Goal: Transaction & Acquisition: Purchase product/service

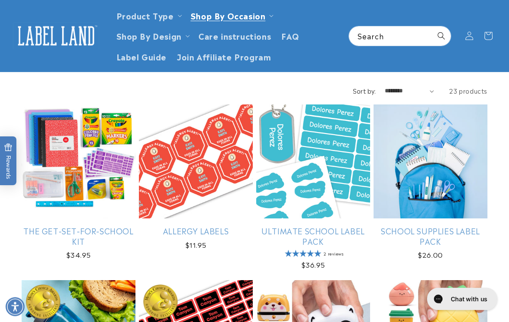
scroll to position [88, 0]
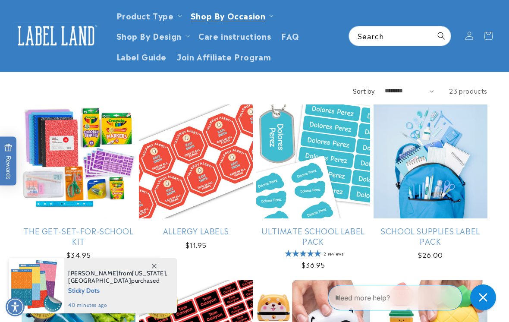
click at [320, 232] on link "Ultimate School Label Pack" at bounding box center [313, 236] width 114 height 20
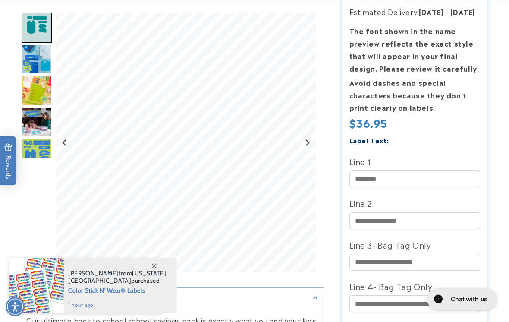
scroll to position [226, 0]
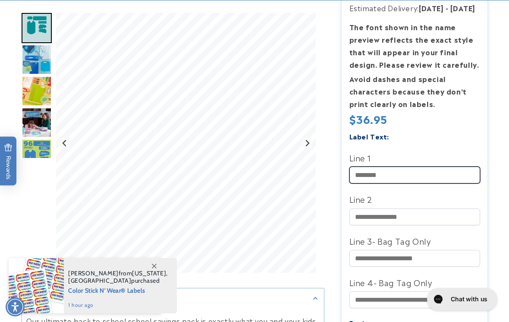
click at [380, 174] on input "Line 1" at bounding box center [415, 175] width 131 height 17
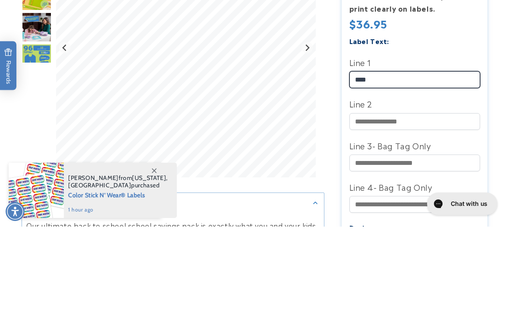
type input "****"
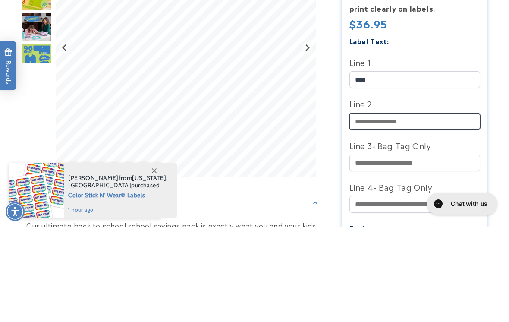
click at [376, 208] on input "Line 2" at bounding box center [415, 216] width 131 height 17
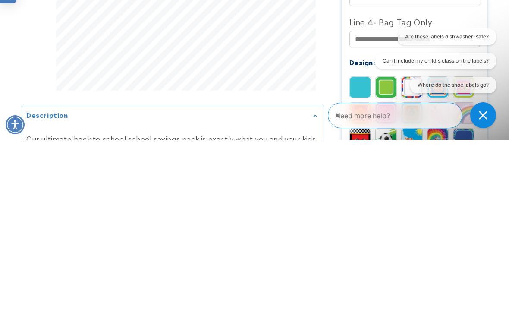
scroll to position [308, 0]
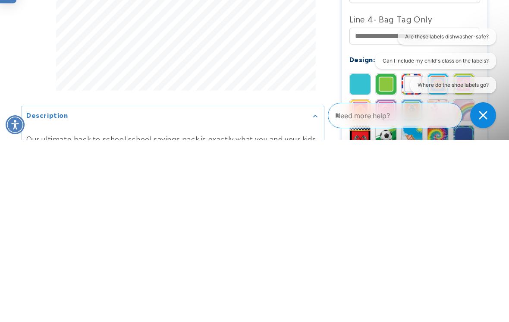
type input "******"
click at [486, 118] on icon "Close conversation starters" at bounding box center [483, 115] width 8 height 8
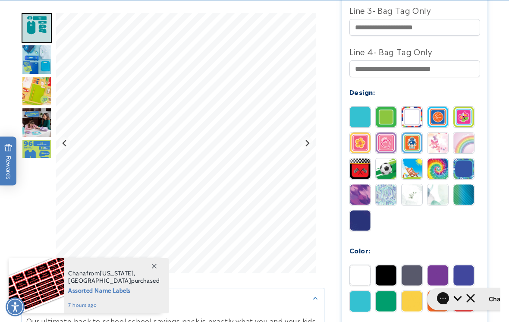
scroll to position [458, 0]
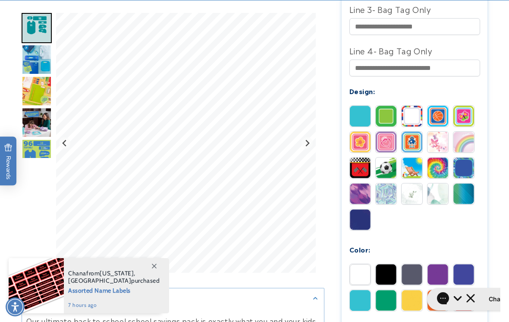
click at [363, 274] on img at bounding box center [360, 274] width 21 height 21
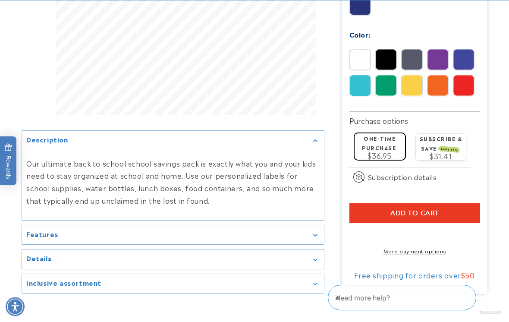
scroll to position [673, 0]
click at [380, 150] on label "One-time purchase" at bounding box center [379, 142] width 34 height 17
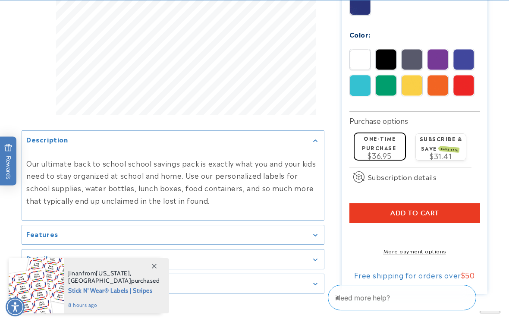
click at [417, 255] on link "More payment options" at bounding box center [415, 251] width 131 height 8
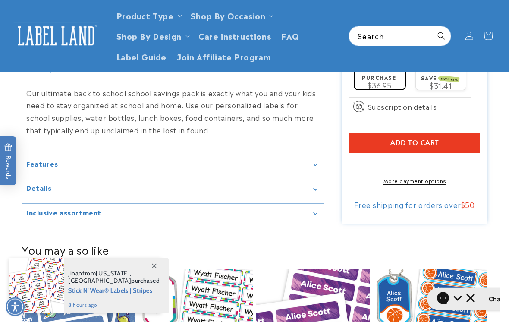
scroll to position [758, 0]
